Goal: Transaction & Acquisition: Purchase product/service

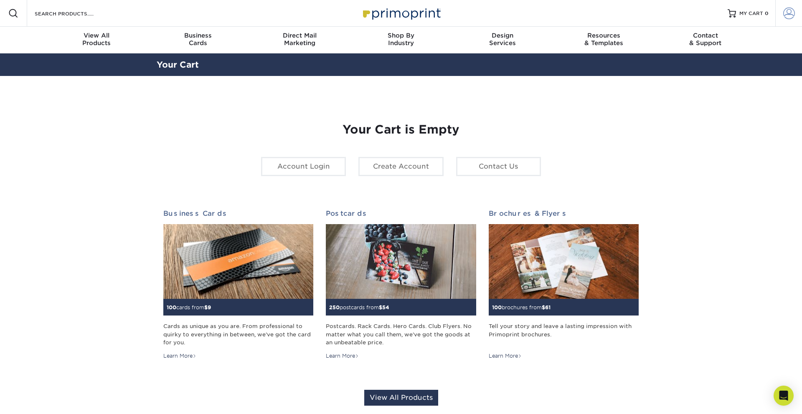
click at [792, 13] on span at bounding box center [789, 14] width 12 height 12
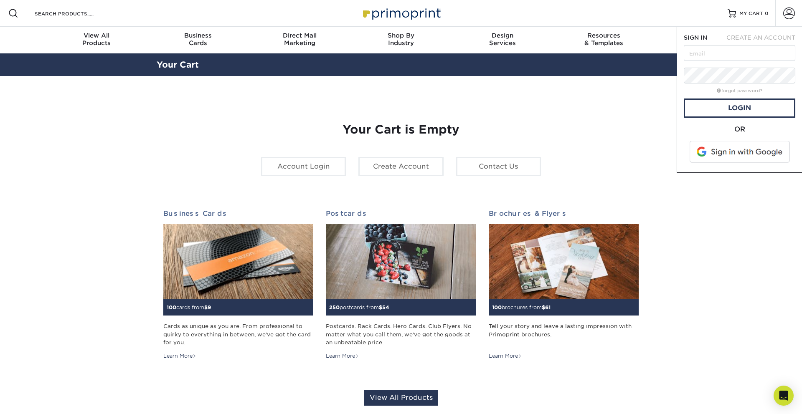
click at [713, 147] on span at bounding box center [740, 152] width 106 height 22
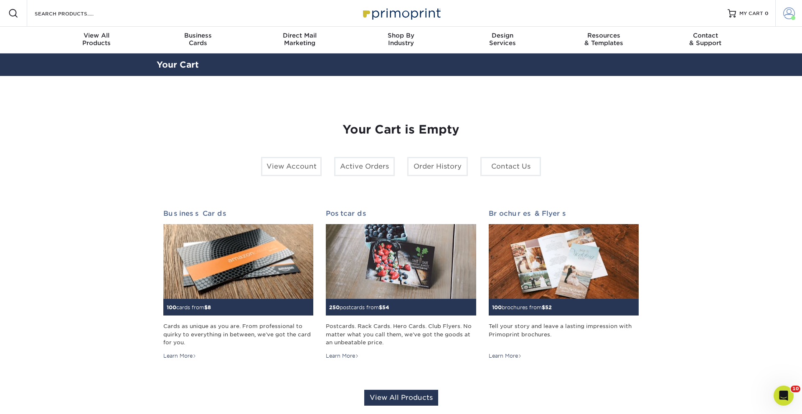
click at [794, 11] on link "Account" at bounding box center [788, 13] width 27 height 27
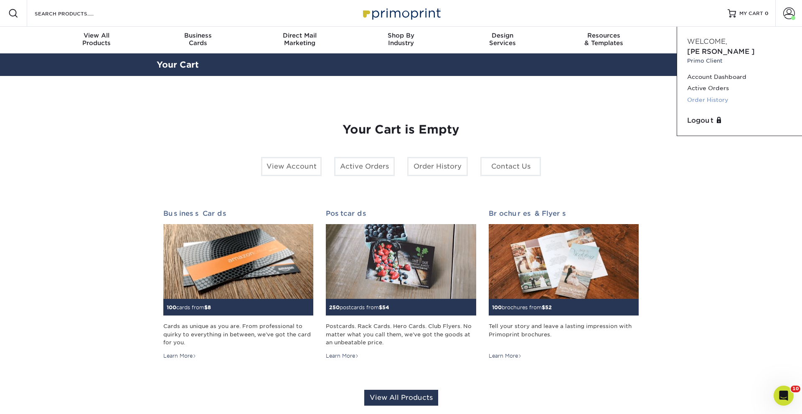
drag, startPoint x: 722, startPoint y: 90, endPoint x: 711, endPoint y: 87, distance: 11.6
click at [722, 94] on link "Order History" at bounding box center [739, 99] width 105 height 11
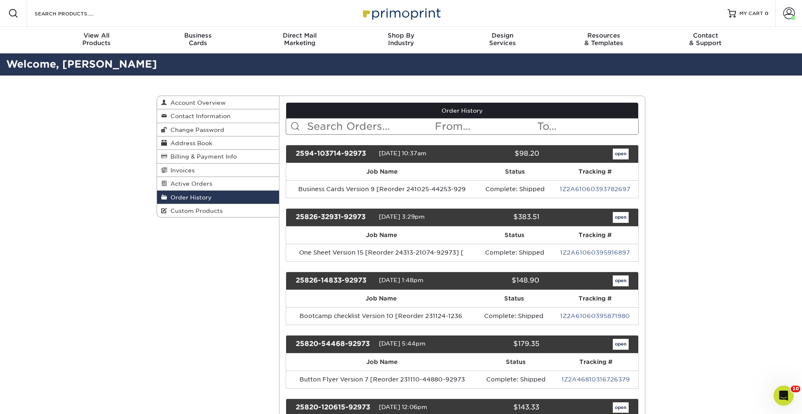
click at [387, 127] on input "text" at bounding box center [370, 127] width 128 height 16
type input "potty"
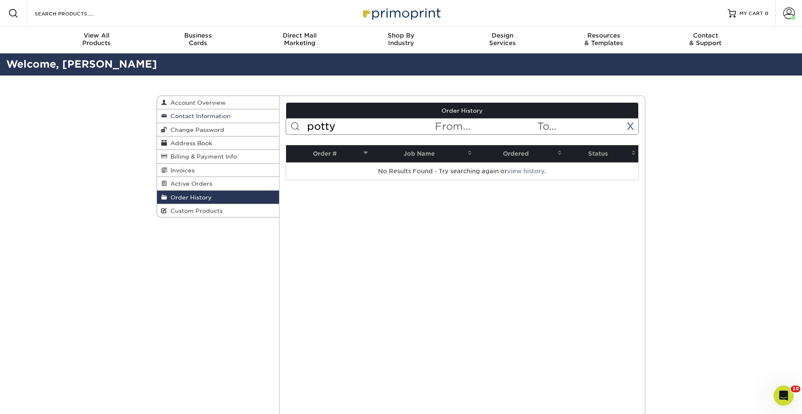
drag, startPoint x: 347, startPoint y: 129, endPoint x: 228, endPoint y: 119, distance: 118.5
click at [228, 96] on div "Order History Account Overview Contact Information Change Password Address Book…" at bounding box center [401, 96] width 488 height 0
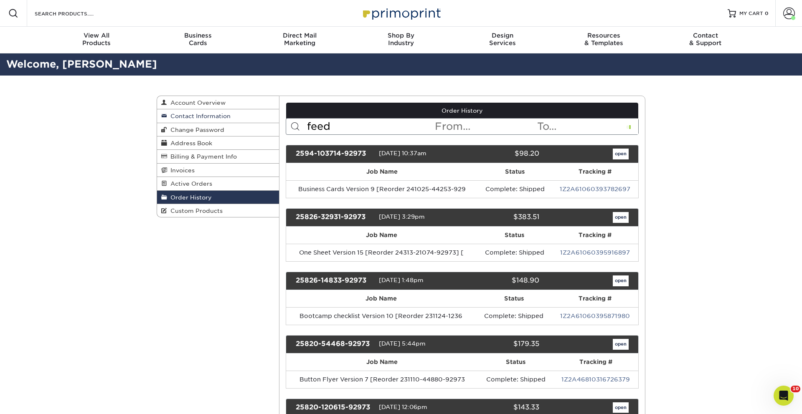
type input "feed"
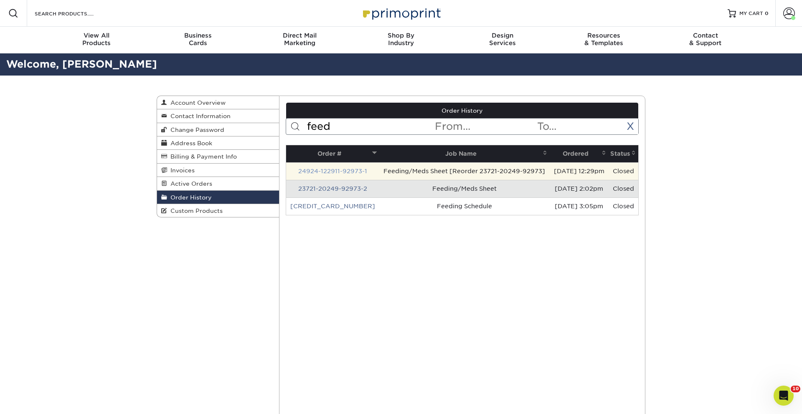
click at [322, 168] on link "24924-122911-92973-1" at bounding box center [332, 171] width 69 height 7
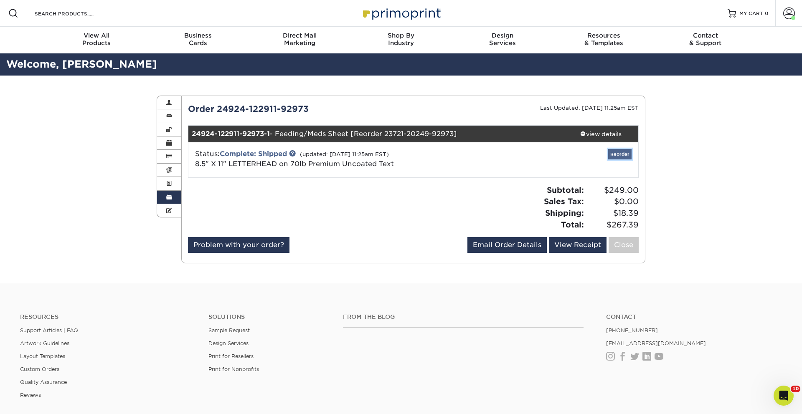
click at [623, 153] on link "Reorder" at bounding box center [619, 154] width 23 height 10
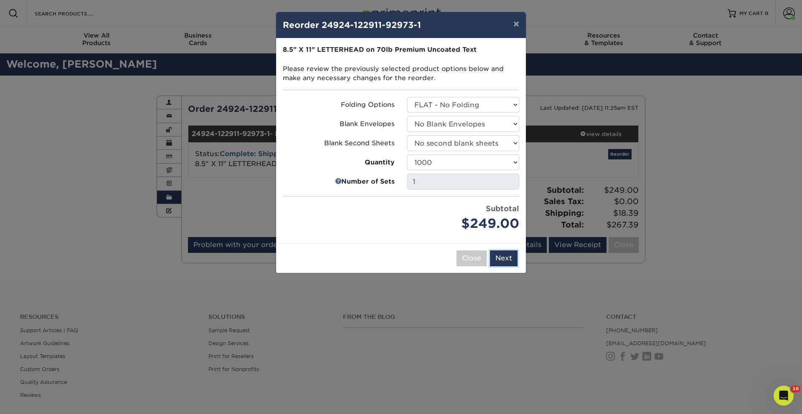
click at [511, 262] on button "Next" at bounding box center [504, 258] width 28 height 16
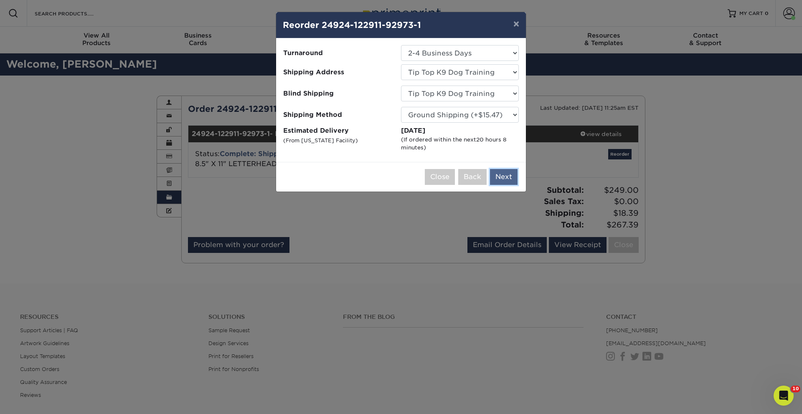
click at [511, 173] on button "Next" at bounding box center [504, 177] width 28 height 16
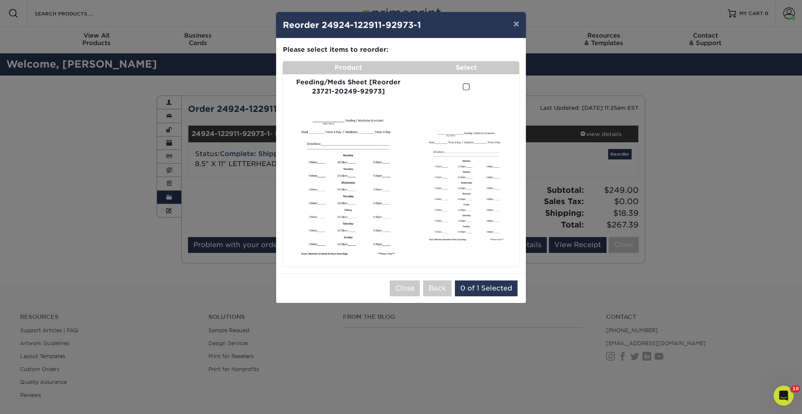
click at [458, 94] on td at bounding box center [466, 87] width 106 height 26
drag, startPoint x: 462, startPoint y: 84, endPoint x: 463, endPoint y: 91, distance: 6.7
click at [463, 85] on span at bounding box center [466, 87] width 7 height 8
click at [0, 0] on input "checkbox" at bounding box center [0, 0] width 0 height 0
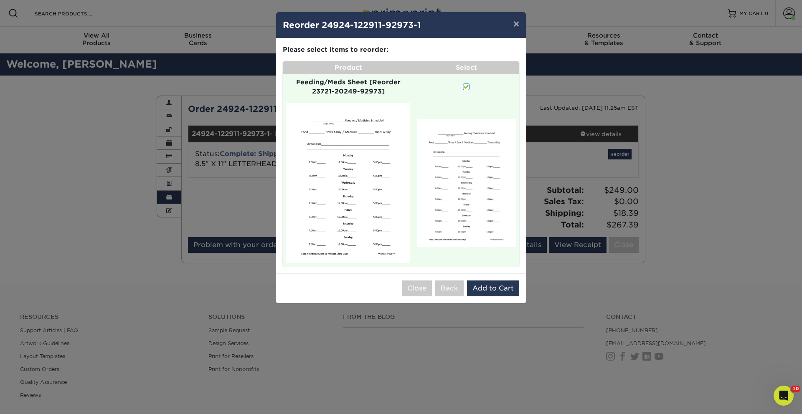
click at [500, 297] on div "Close Back 0 of 1 Selected Add to Cart" at bounding box center [401, 288] width 250 height 30
click at [501, 290] on button "Add to Cart" at bounding box center [493, 289] width 52 height 16
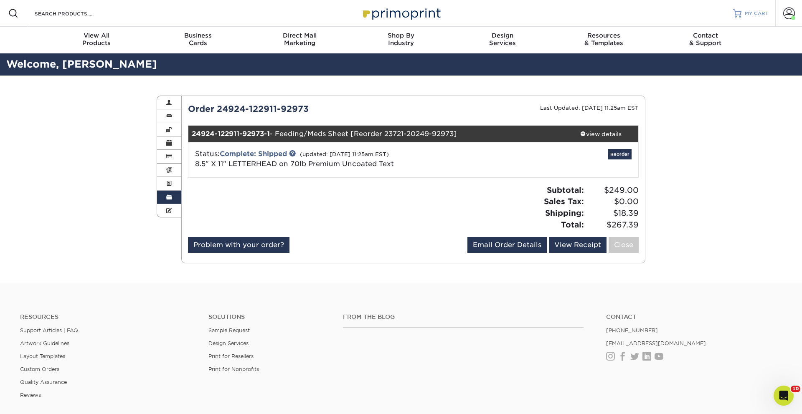
drag, startPoint x: 751, startPoint y: 7, endPoint x: 746, endPoint y: 23, distance: 16.9
click at [751, 7] on link "MY CART" at bounding box center [750, 13] width 35 height 27
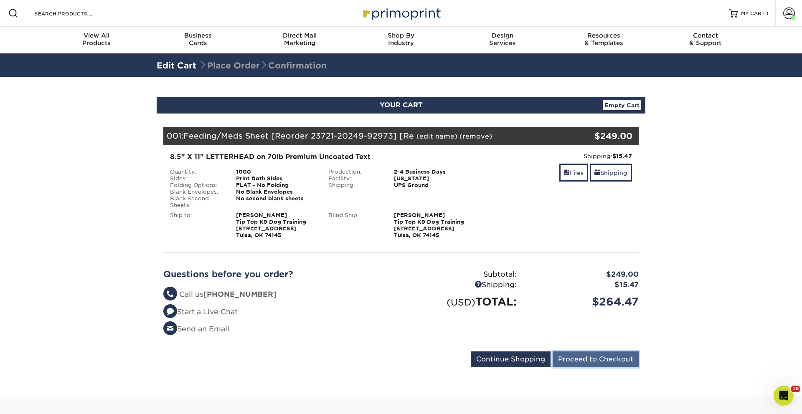
click at [585, 360] on input "Proceed to Checkout" at bounding box center [595, 360] width 86 height 16
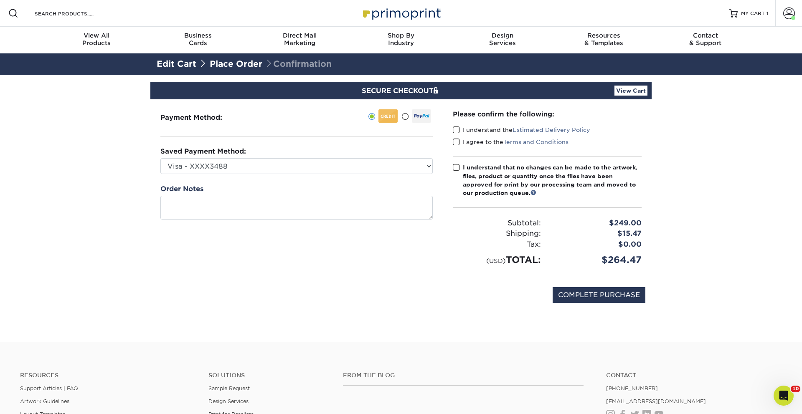
drag, startPoint x: 457, startPoint y: 124, endPoint x: 458, endPoint y: 135, distance: 10.5
click at [457, 124] on div "Please confirm the following: I understand the Estimated Delivery Policy I agre…" at bounding box center [547, 187] width 189 height 157
click at [456, 130] on span at bounding box center [456, 130] width 7 height 8
click at [0, 0] on input "I understand the Estimated Delivery Policy" at bounding box center [0, 0] width 0 height 0
click at [455, 144] on span at bounding box center [456, 142] width 7 height 8
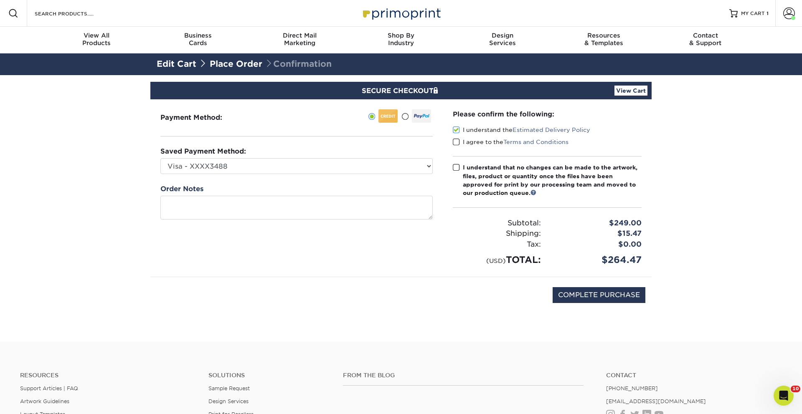
click at [0, 0] on input "I agree to the Terms and Conditions" at bounding box center [0, 0] width 0 height 0
drag, startPoint x: 456, startPoint y: 161, endPoint x: 456, endPoint y: 170, distance: 8.4
click at [456, 161] on div "Please confirm the following: I understand the Estimated Delivery Policy I agre…" at bounding box center [547, 187] width 189 height 157
click at [456, 170] on span at bounding box center [456, 168] width 7 height 8
click at [0, 0] on input "I understand that no changes can be made to the artwork, files, product or quan…" at bounding box center [0, 0] width 0 height 0
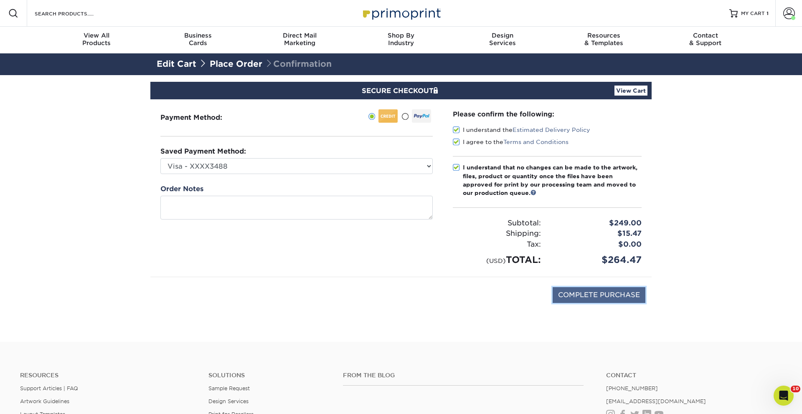
click at [610, 296] on input "COMPLETE PURCHASE" at bounding box center [598, 295] width 93 height 16
type input "PROCESSING, PLEASE WAIT..."
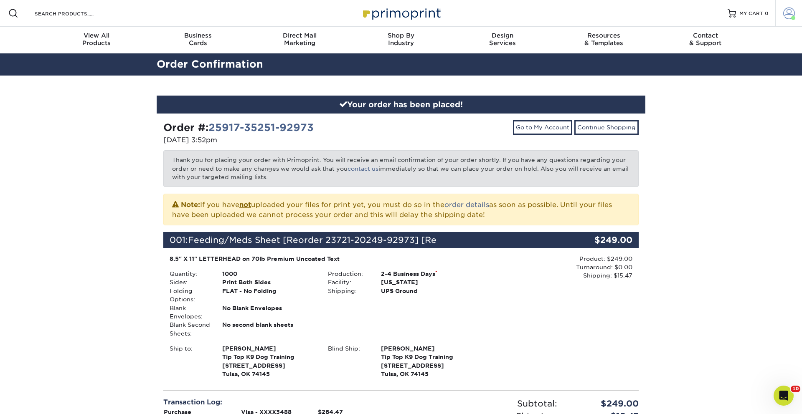
click at [791, 15] on span at bounding box center [789, 14] width 12 height 12
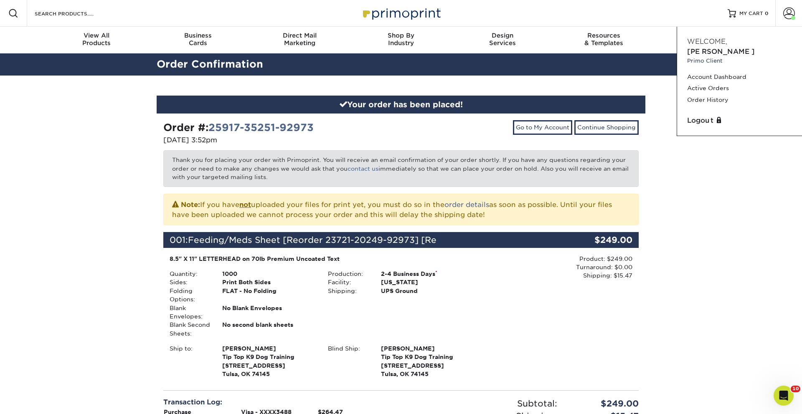
click at [535, 86] on div "Your order has been placed! Order #: 25917-35251-92973 09/17/2025 3:52pm Go to …" at bounding box center [400, 305] width 501 height 459
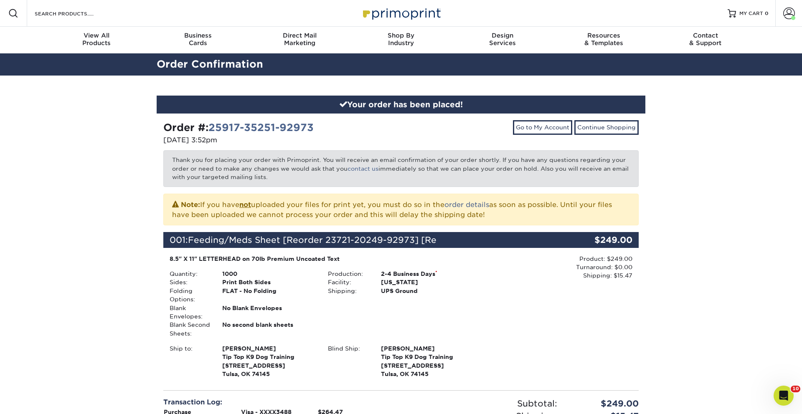
click at [731, 202] on div "Your order has been placed! Order #: 25917-35251-92973 09/17/2025 3:52pm Go to …" at bounding box center [401, 305] width 802 height 459
drag, startPoint x: 789, startPoint y: 9, endPoint x: 785, endPoint y: 18, distance: 9.3
click at [789, 10] on span at bounding box center [789, 14] width 12 height 12
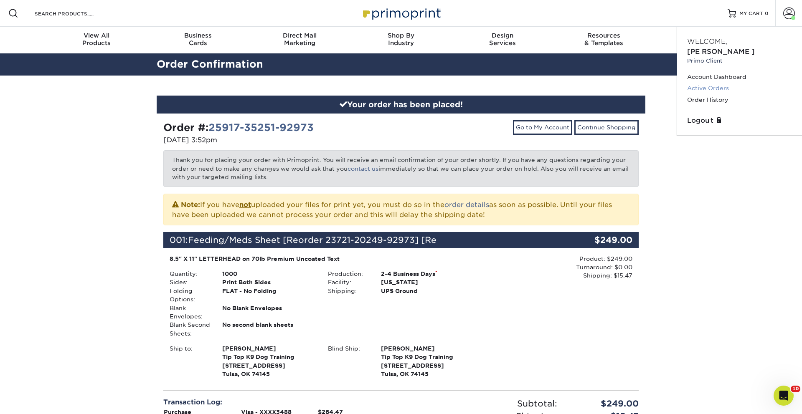
click at [711, 83] on link "Active Orders" at bounding box center [739, 88] width 105 height 11
